Goal: Transaction & Acquisition: Purchase product/service

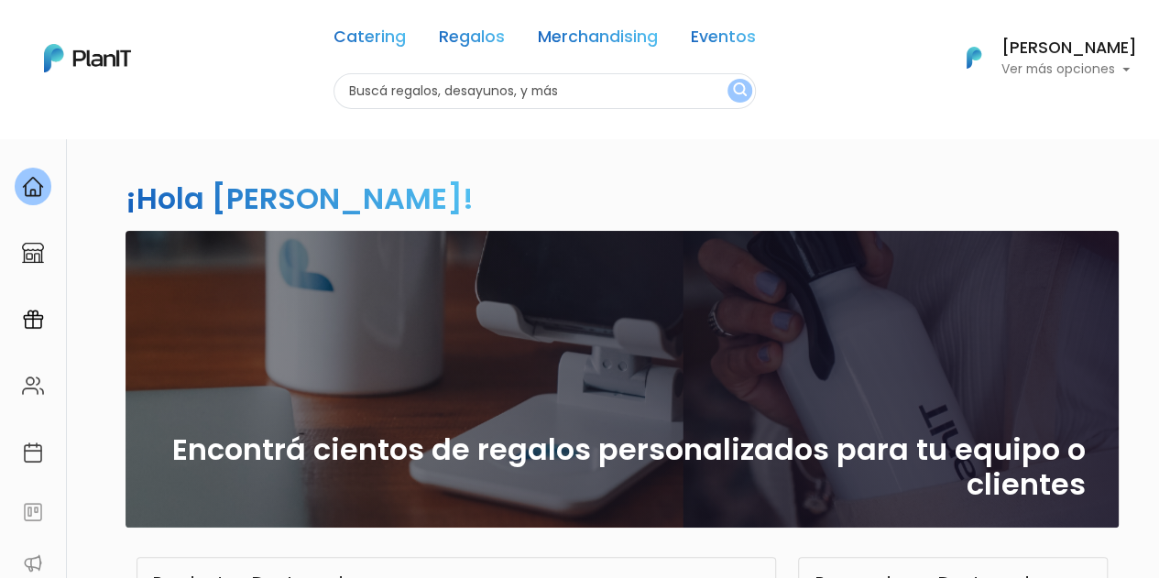
click at [724, 20] on div "Catering Regalos Merchandising Eventos" at bounding box center [544, 40] width 422 height 66
click at [724, 29] on link "Eventos" at bounding box center [723, 40] width 65 height 22
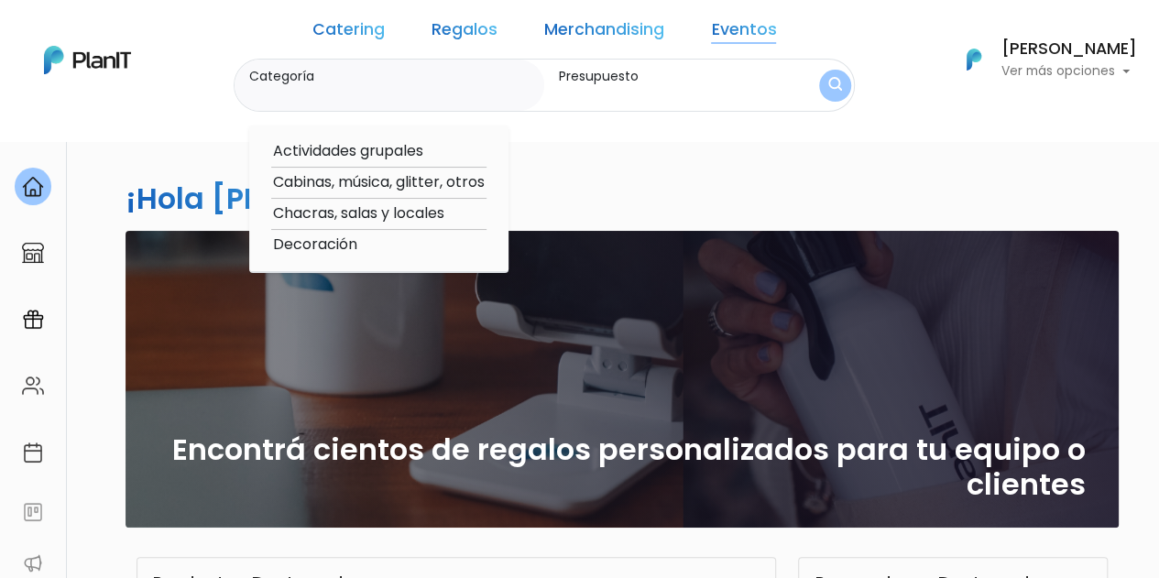
click at [380, 250] on option "Decoración" at bounding box center [378, 245] width 215 height 23
type input "Decoración"
type input "$0 - $1000"
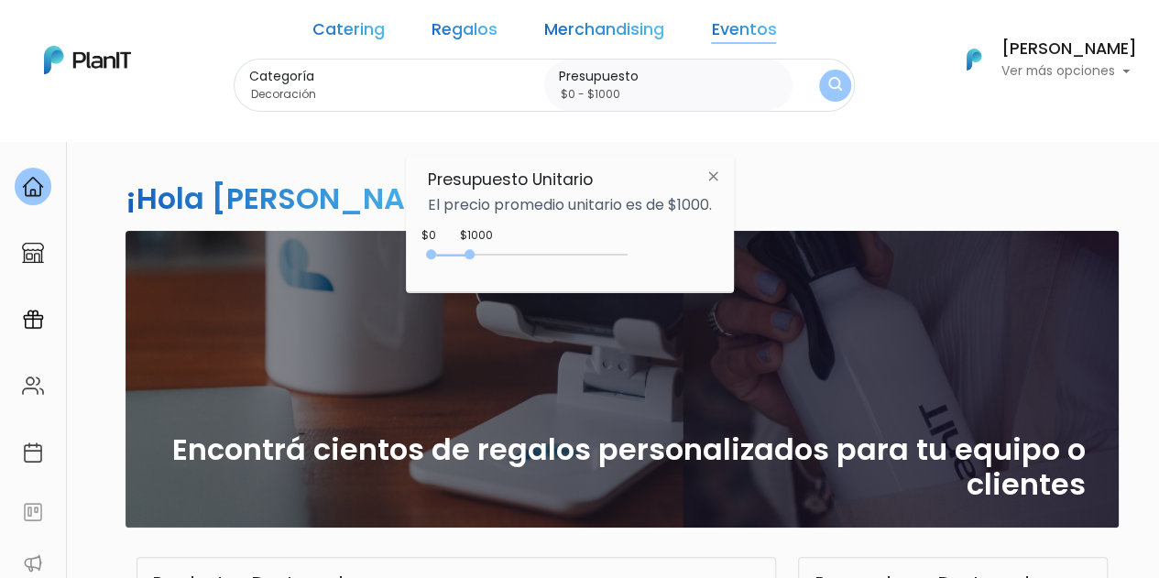
click at [692, 106] on div "Presupuesto $0 - $1000" at bounding box center [668, 86] width 248 height 52
click at [819, 89] on button "submit" at bounding box center [835, 86] width 32 height 32
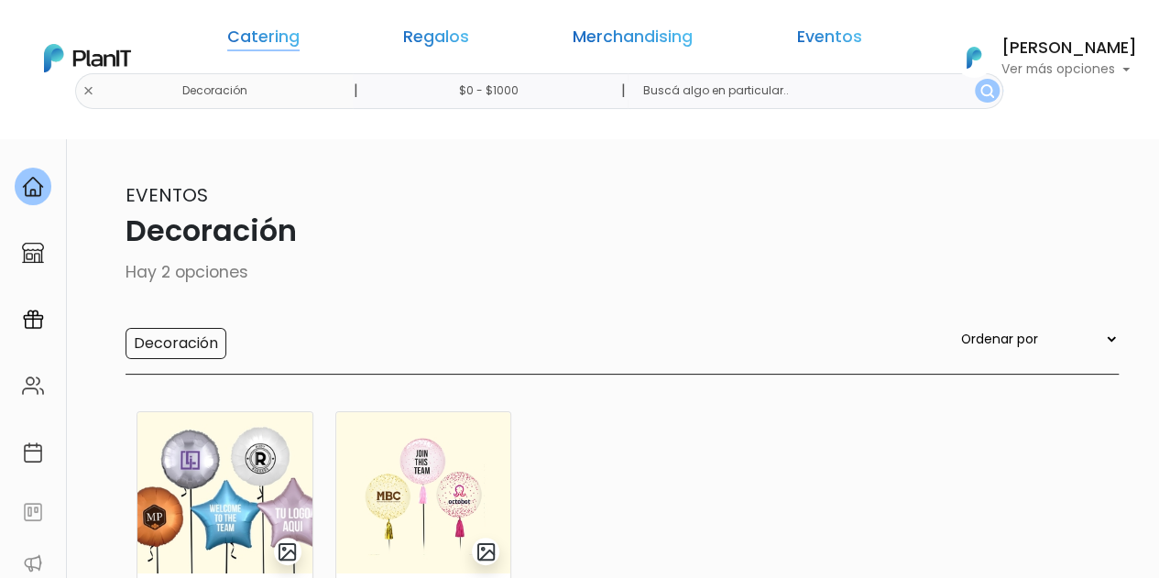
click at [300, 45] on link "Catering" at bounding box center [263, 40] width 72 height 22
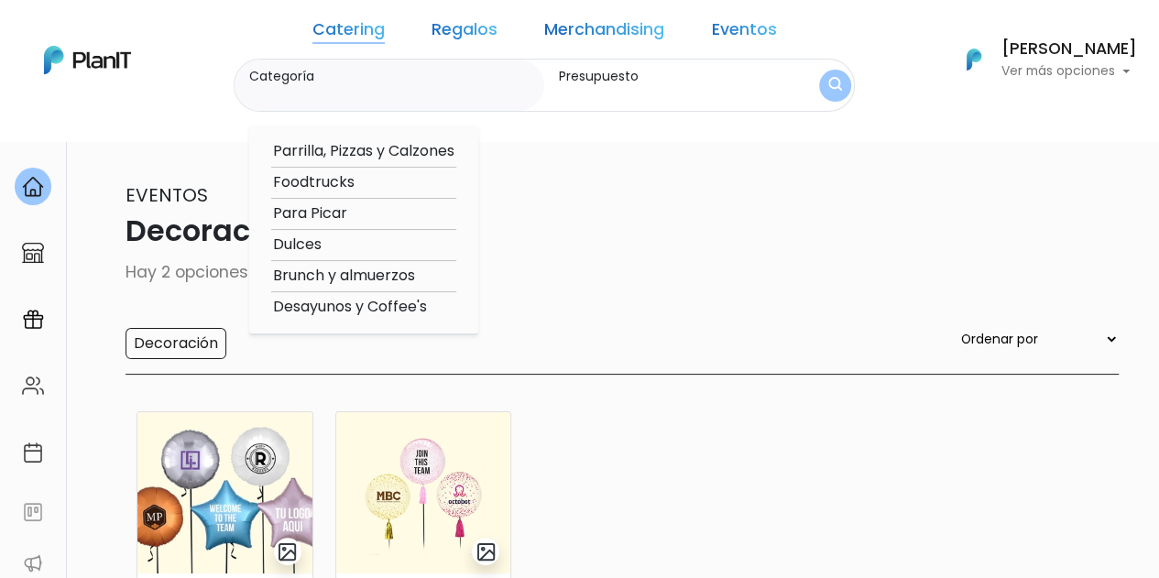
click at [608, 37] on link "Merchandising" at bounding box center [604, 33] width 120 height 22
click at [402, 498] on img at bounding box center [423, 492] width 175 height 161
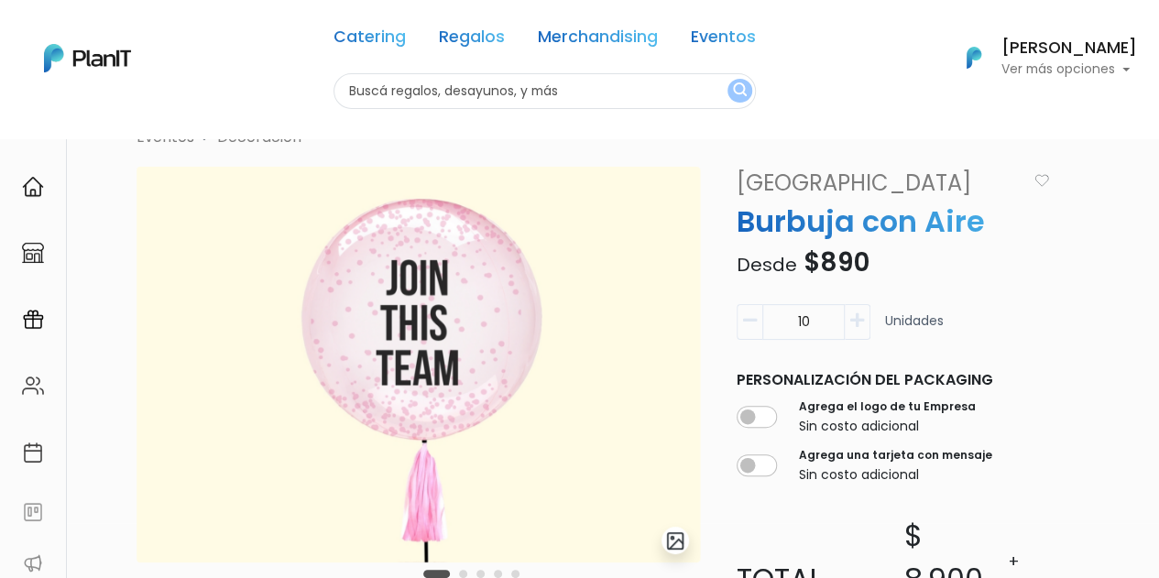
scroll to position [37, 0]
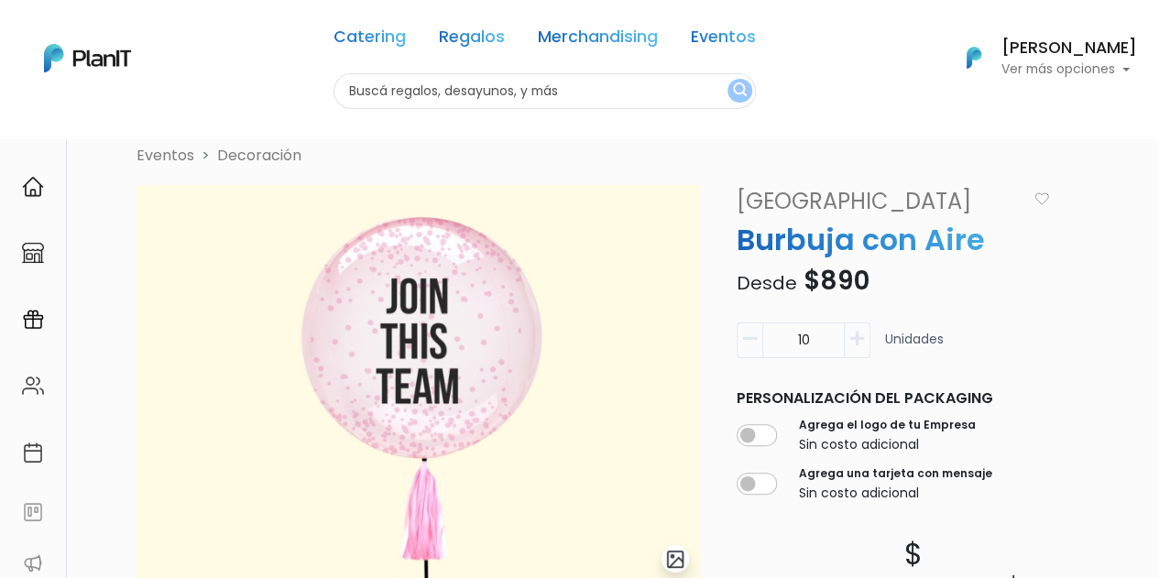
click at [710, 59] on div "Catering Regalos Merchandising Eventos" at bounding box center [544, 40] width 422 height 66
click at [719, 50] on div "Catering Regalos Merchandising Eventos" at bounding box center [544, 40] width 422 height 66
click at [733, 37] on link "Eventos" at bounding box center [723, 40] width 65 height 22
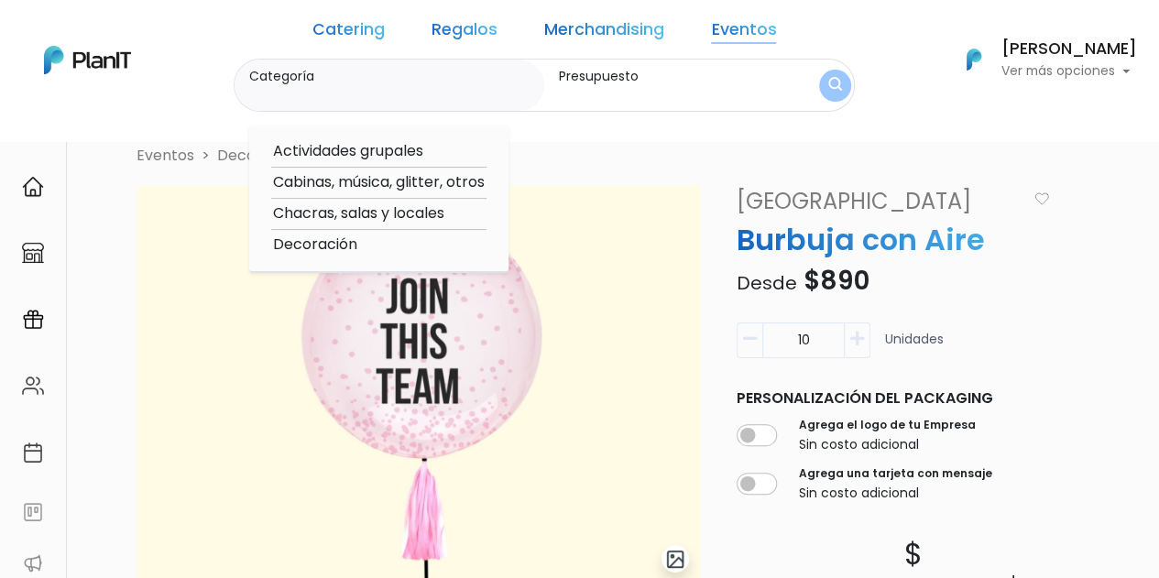
click at [599, 30] on link "Merchandising" at bounding box center [604, 33] width 120 height 22
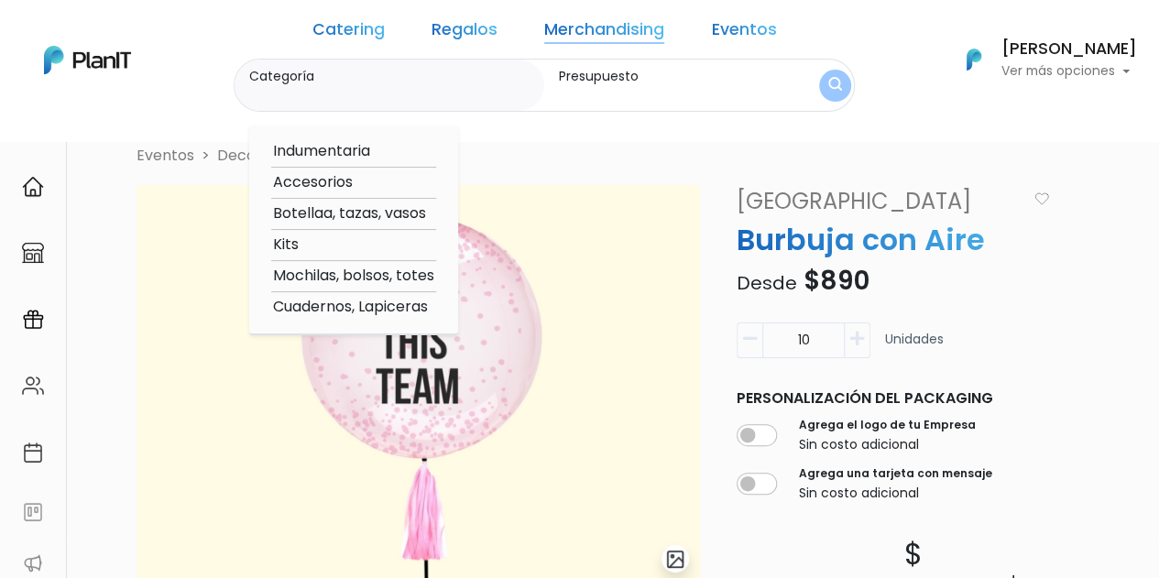
click at [478, 34] on link "Regalos" at bounding box center [464, 33] width 66 height 22
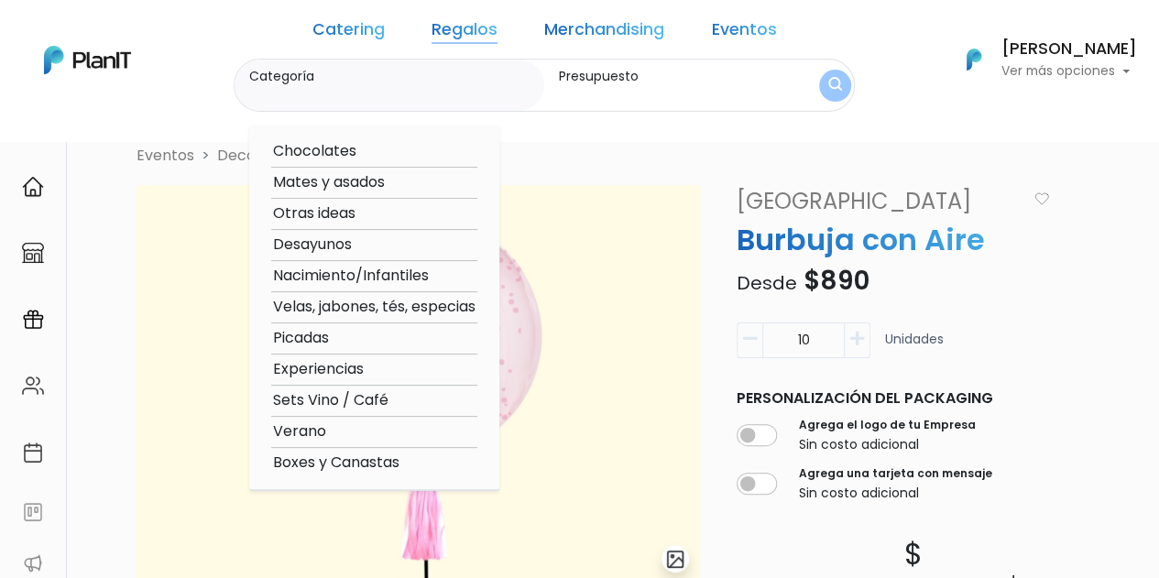
click at [244, 263] on img at bounding box center [417, 383] width 563 height 396
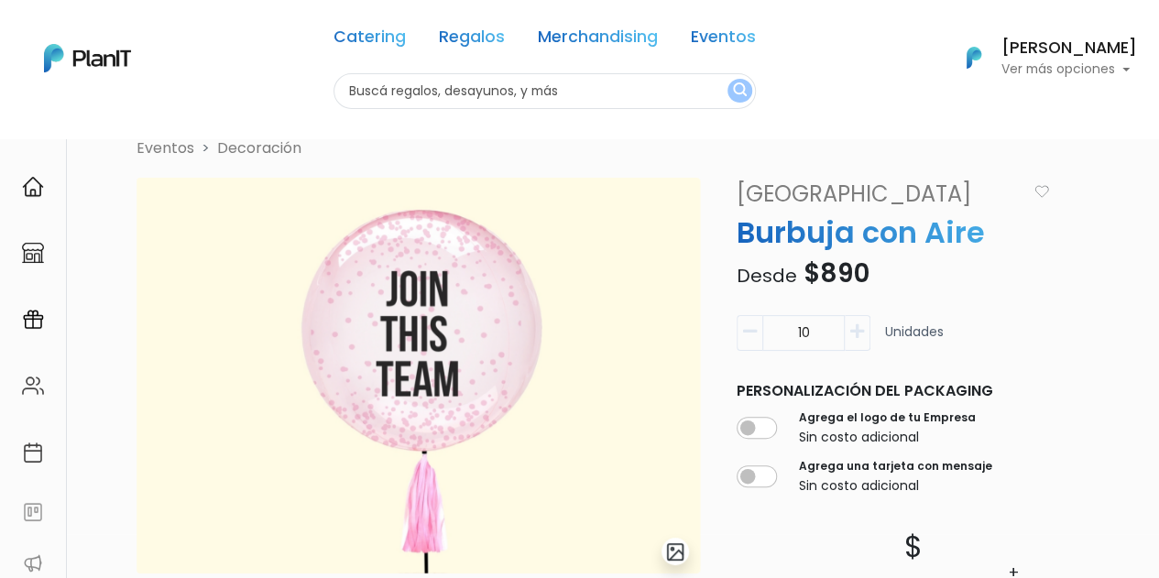
scroll to position [0, 0]
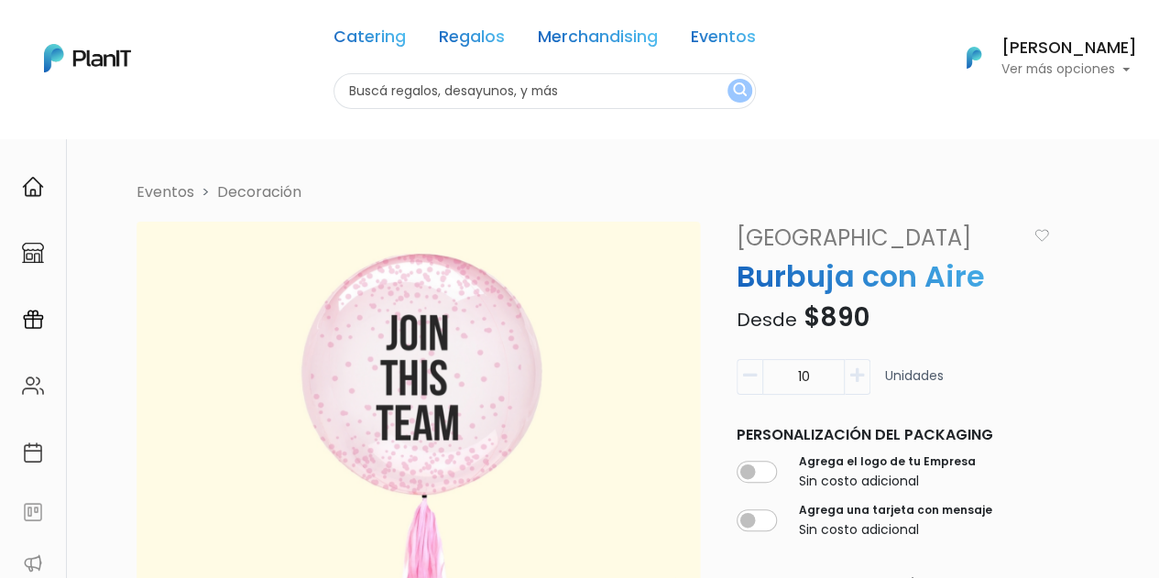
click at [349, 52] on div "Catering Regalos Merchandising Eventos" at bounding box center [544, 40] width 422 height 66
